Goal: Task Accomplishment & Management: Complete application form

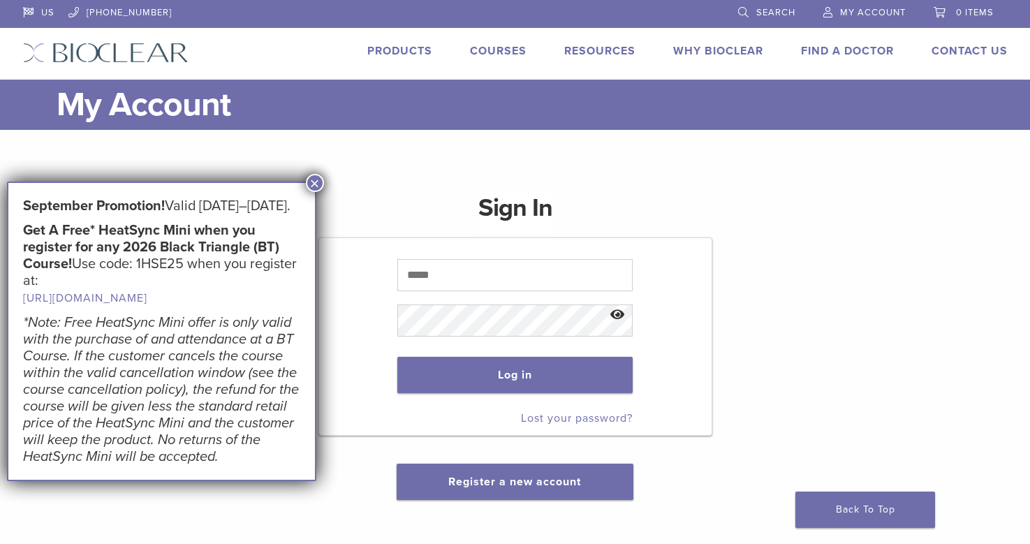
click at [440, 272] on input "text" at bounding box center [514, 275] width 235 height 32
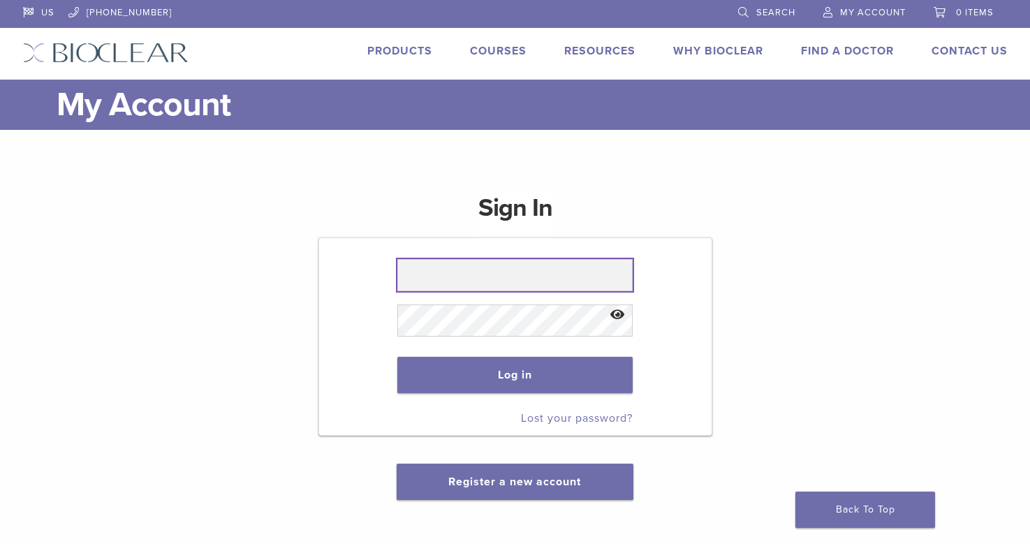
click at [440, 272] on input "text" at bounding box center [514, 275] width 235 height 32
type input "**********"
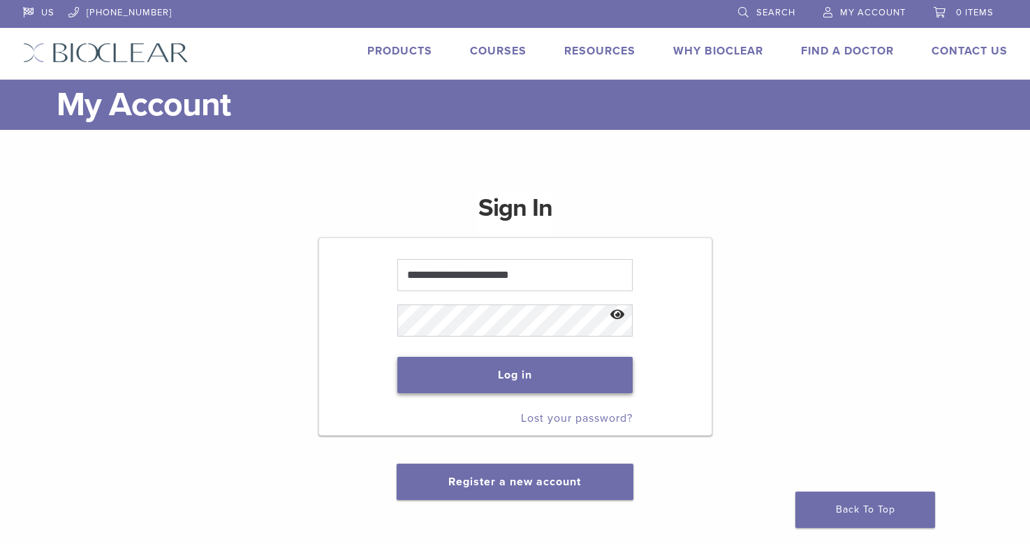
click at [519, 363] on button "Log in" at bounding box center [514, 375] width 235 height 36
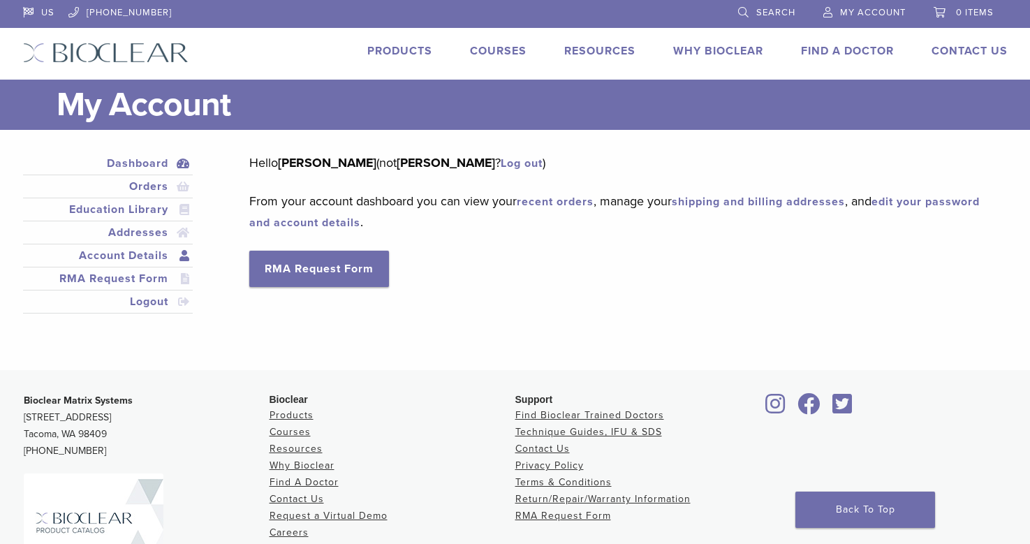
click at [149, 253] on link "Account Details" at bounding box center [108, 255] width 165 height 17
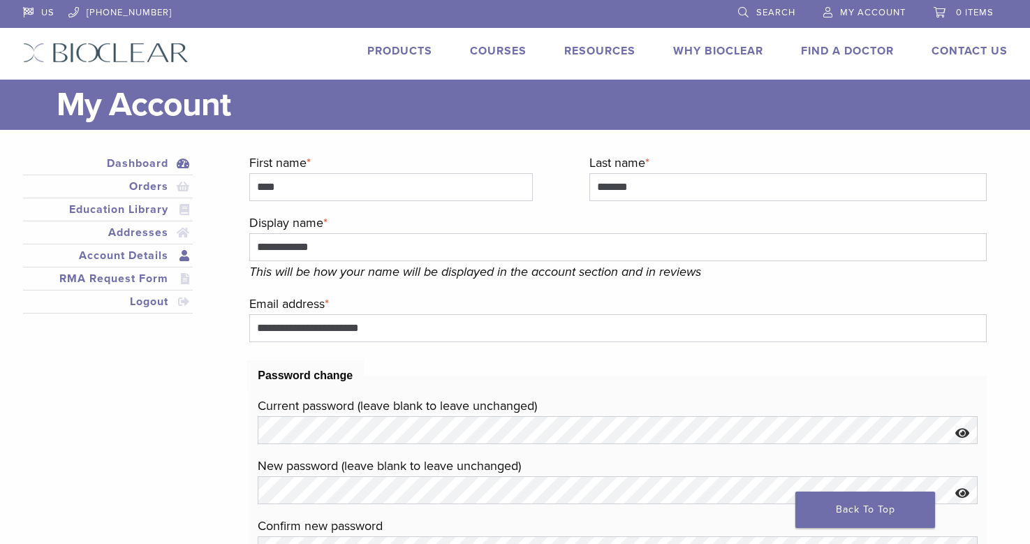
click at [134, 157] on link "Dashboard" at bounding box center [108, 163] width 165 height 17
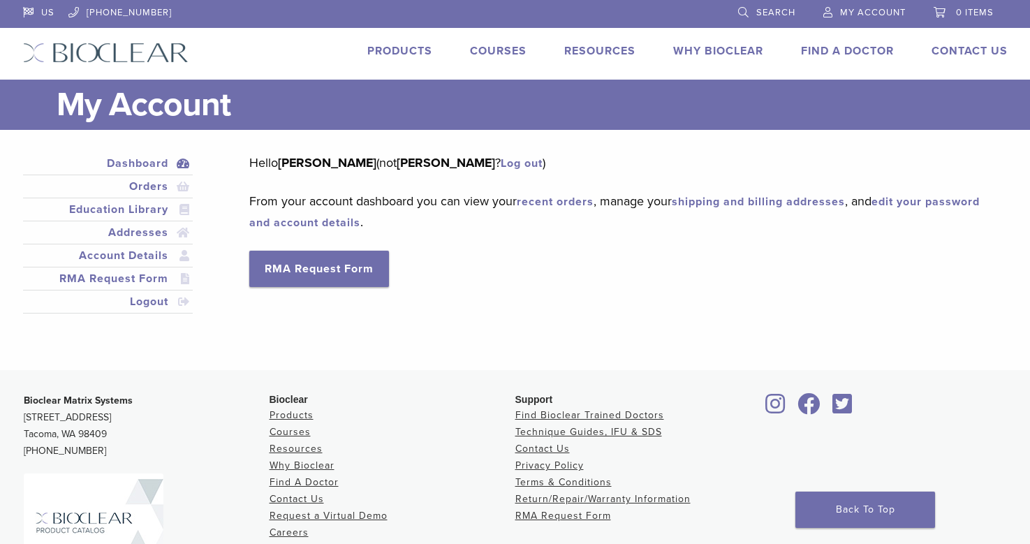
click at [880, 17] on span "My Account" at bounding box center [873, 12] width 66 height 11
click at [142, 259] on link "Account Details" at bounding box center [108, 255] width 165 height 17
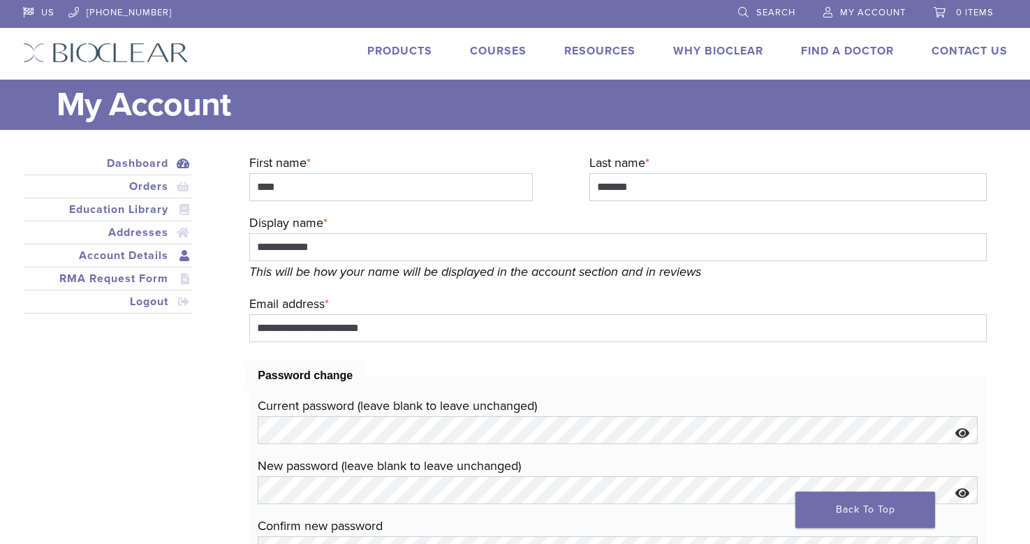
click at [142, 164] on link "Dashboard" at bounding box center [108, 163] width 165 height 17
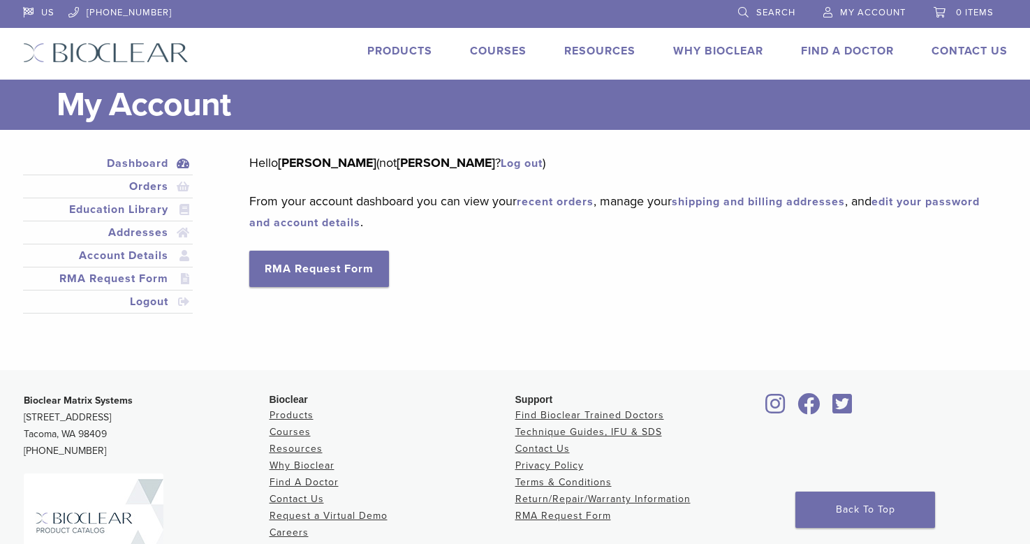
click at [151, 163] on link "Dashboard" at bounding box center [108, 163] width 165 height 17
click at [339, 262] on link "RMA Request Form" at bounding box center [319, 269] width 140 height 36
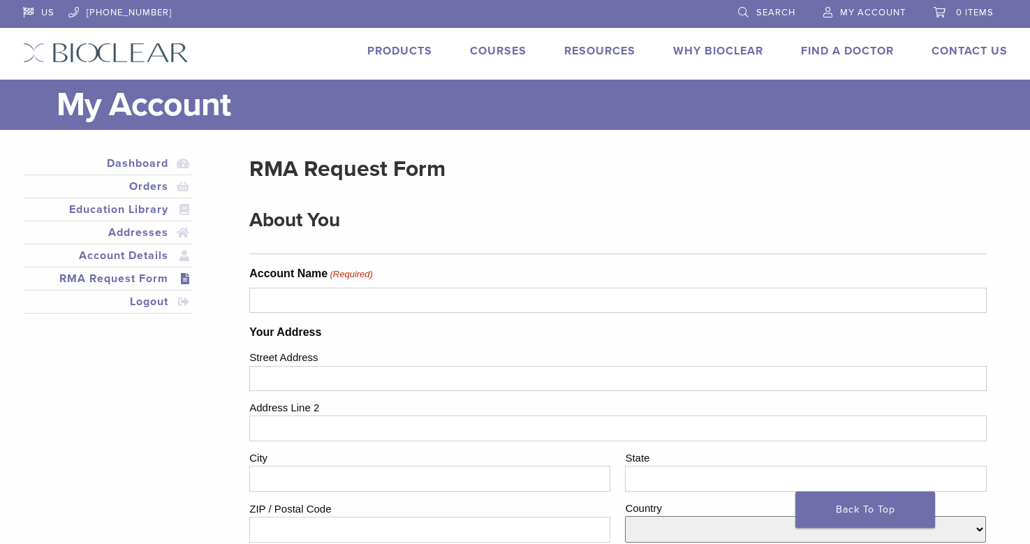
click at [121, 49] on img at bounding box center [105, 53] width 165 height 20
